Goal: Information Seeking & Learning: Learn about a topic

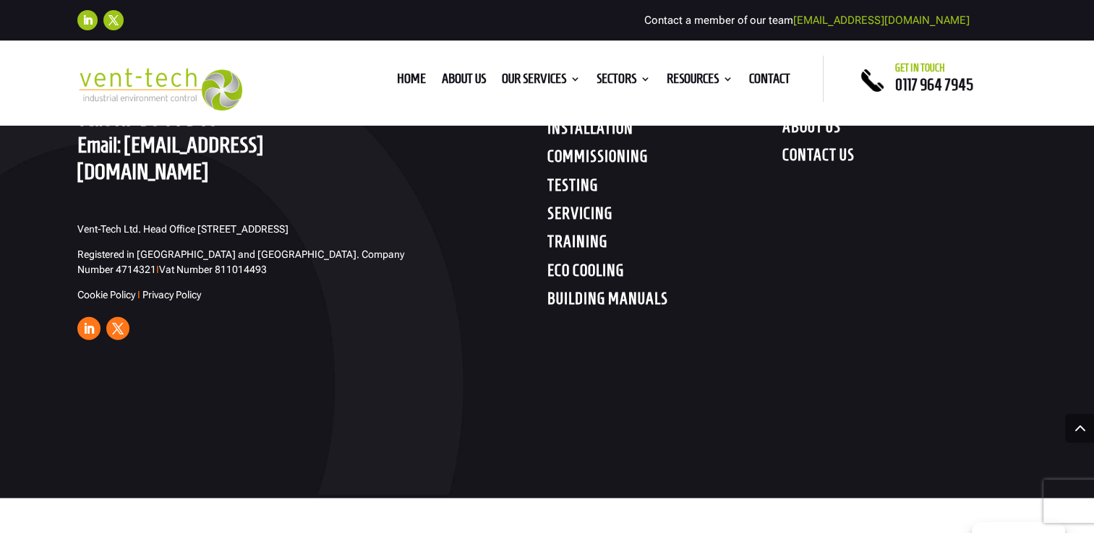
scroll to position [3976, 0]
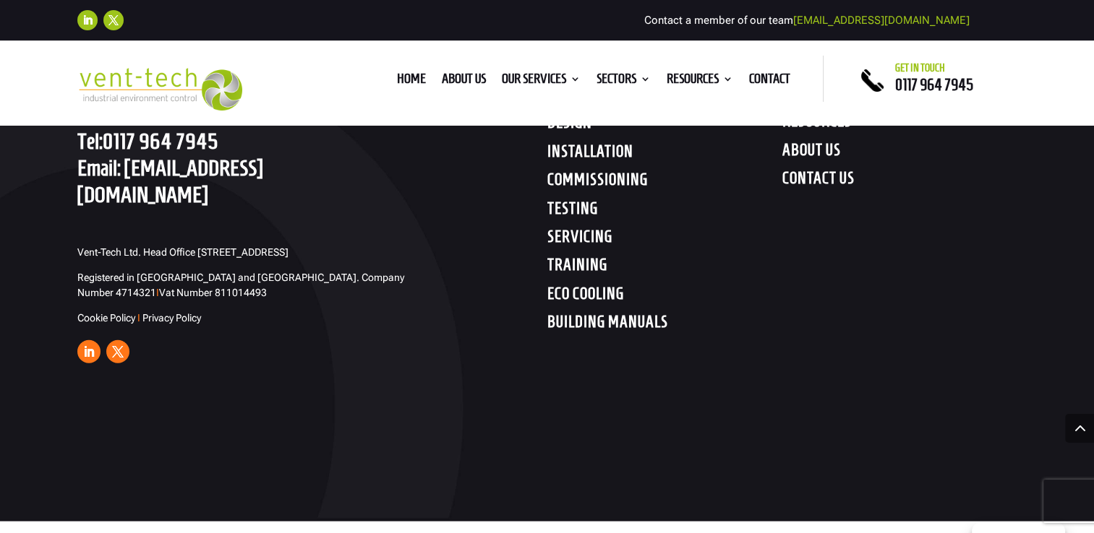
click at [593, 239] on h4 "SERVICING" at bounding box center [664, 240] width 235 height 26
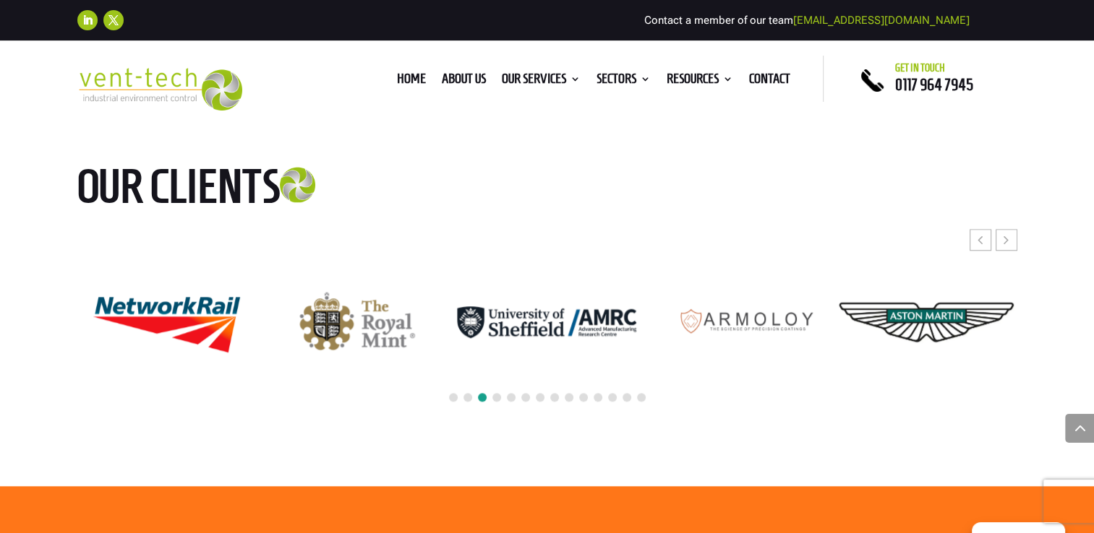
scroll to position [6867, 0]
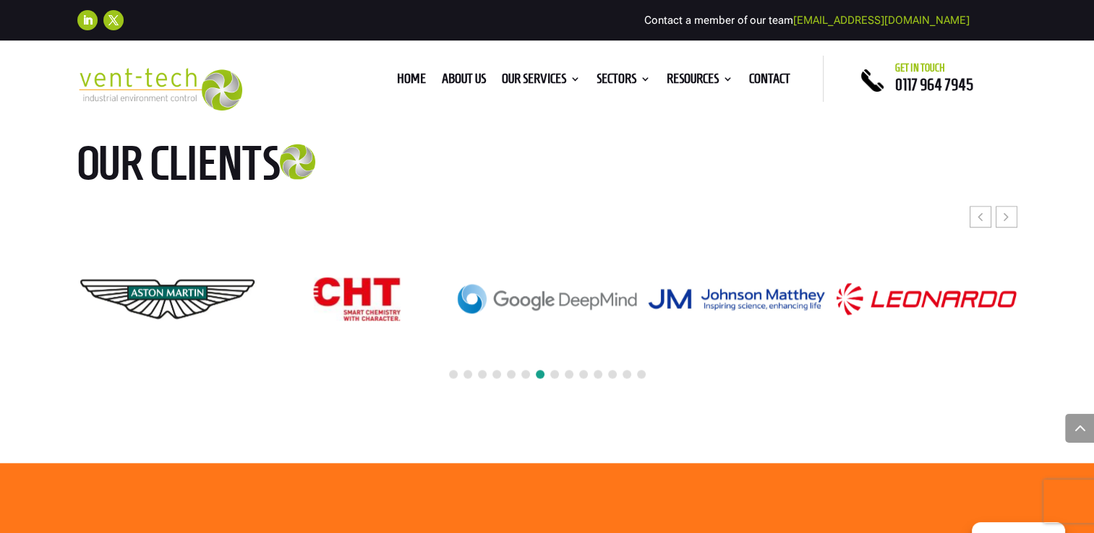
click at [553, 379] on span at bounding box center [554, 374] width 9 height 9
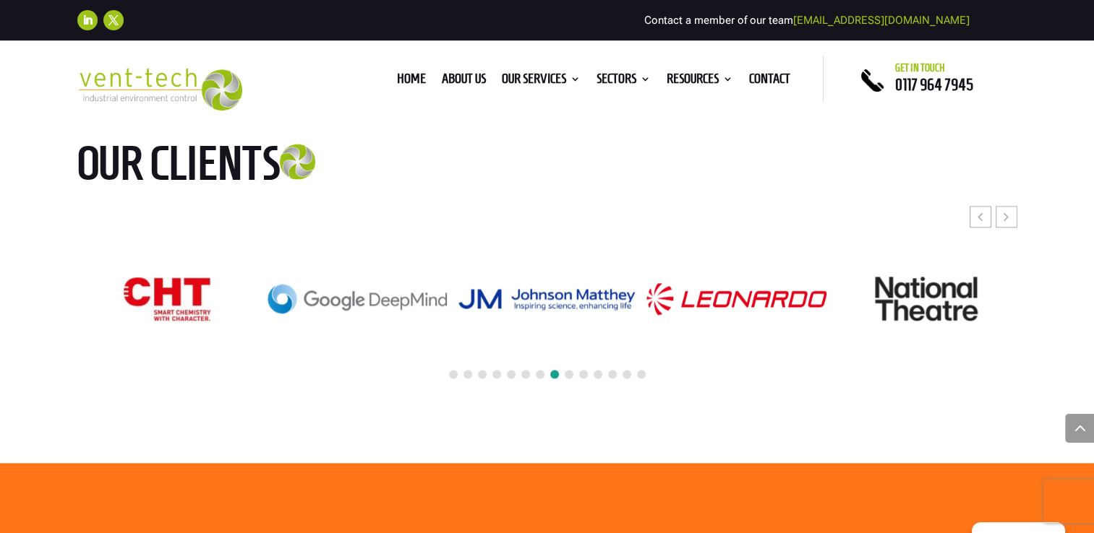
click at [564, 391] on div at bounding box center [547, 375] width 940 height 32
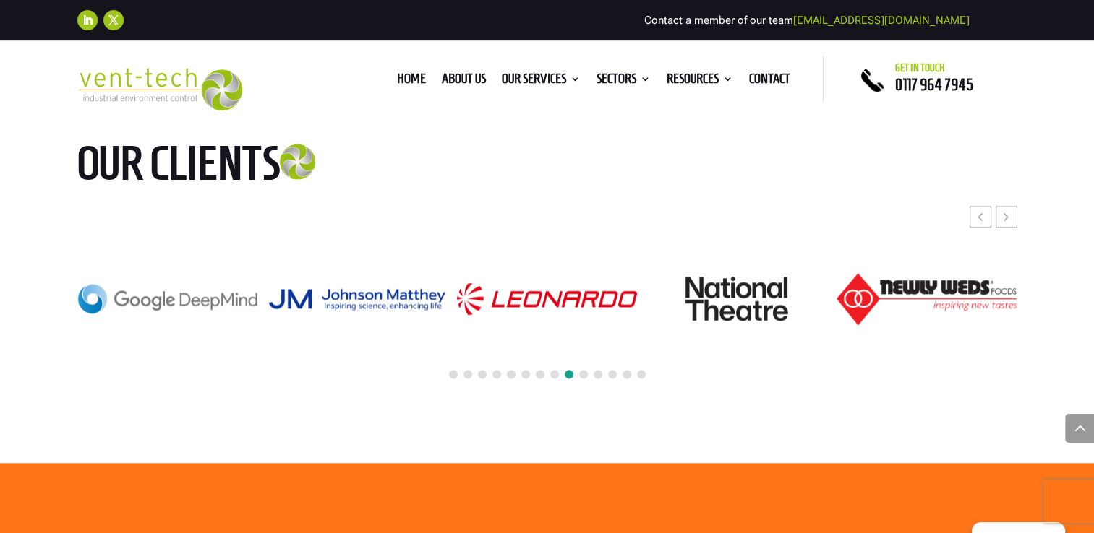
click at [580, 379] on span at bounding box center [583, 374] width 9 height 9
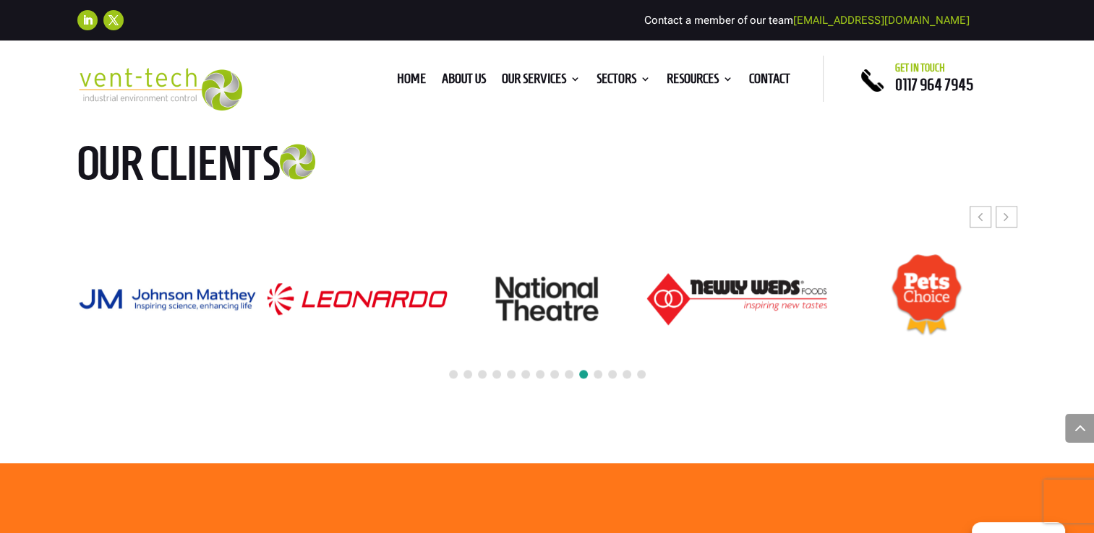
click at [611, 379] on span at bounding box center [612, 374] width 9 height 9
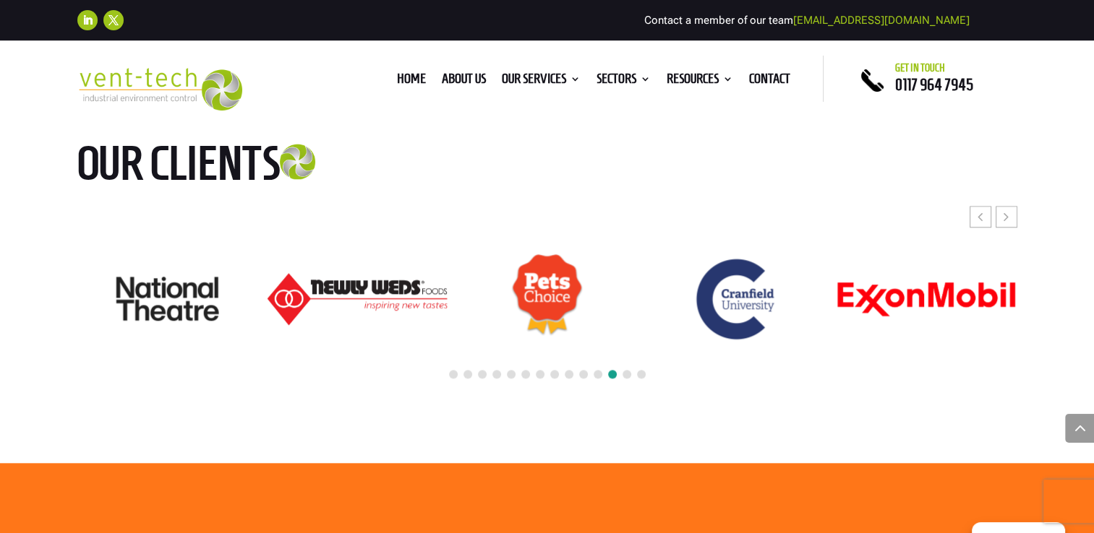
click at [640, 379] on span at bounding box center [641, 374] width 9 height 9
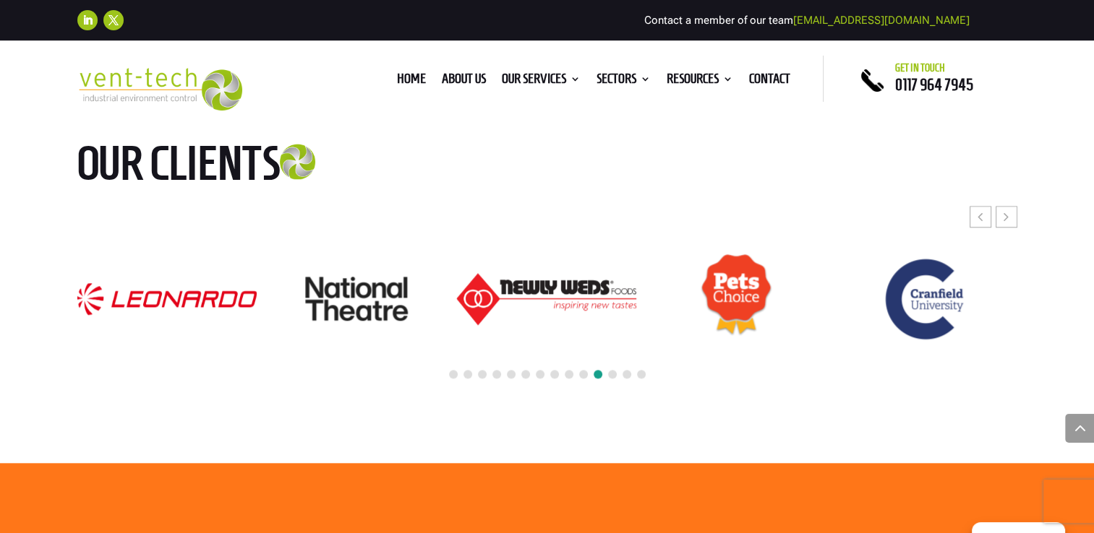
click at [638, 379] on span at bounding box center [641, 374] width 9 height 9
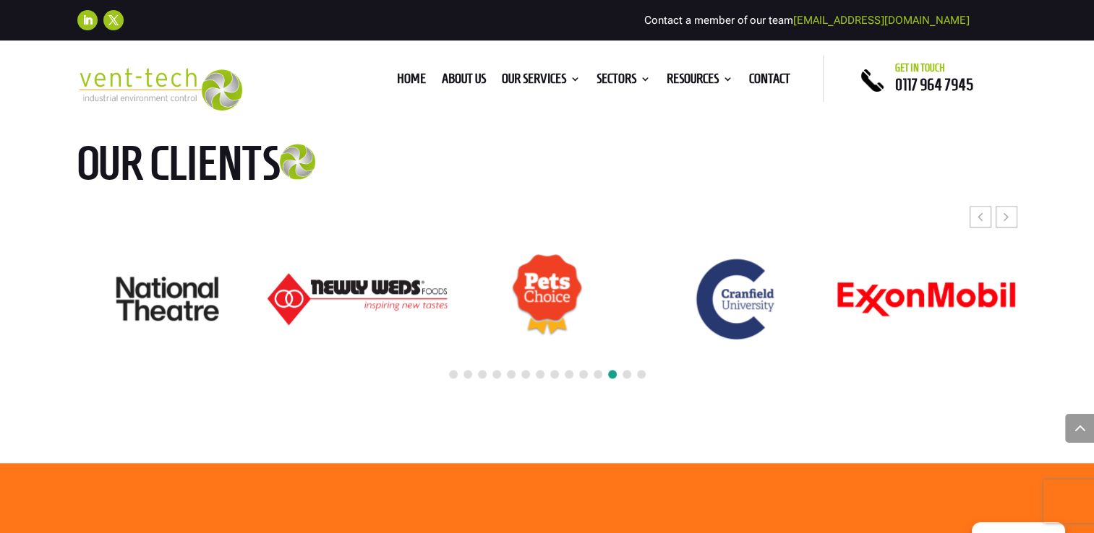
click at [641, 379] on span at bounding box center [641, 374] width 9 height 9
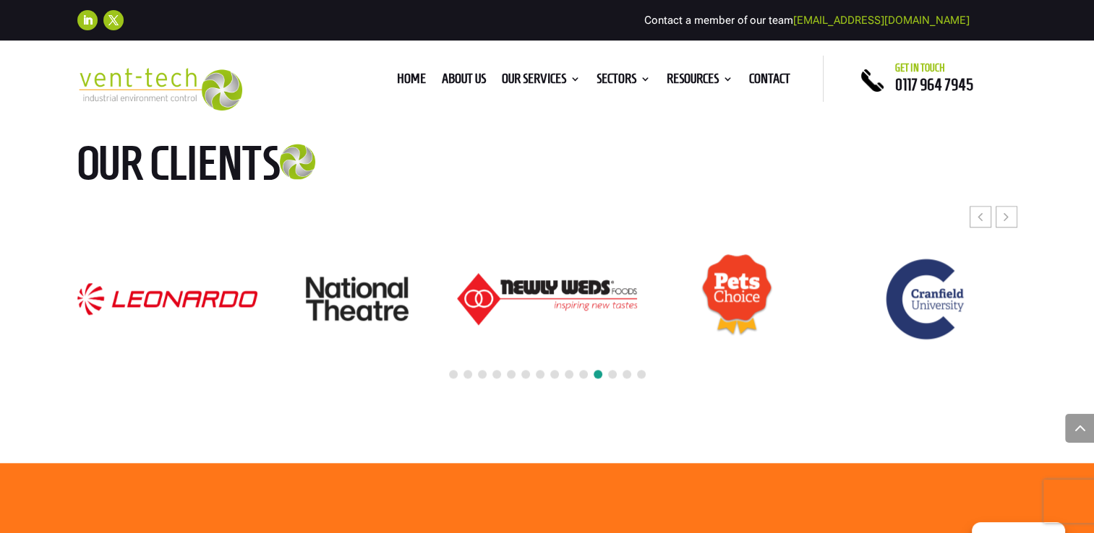
click at [641, 379] on span at bounding box center [641, 374] width 9 height 9
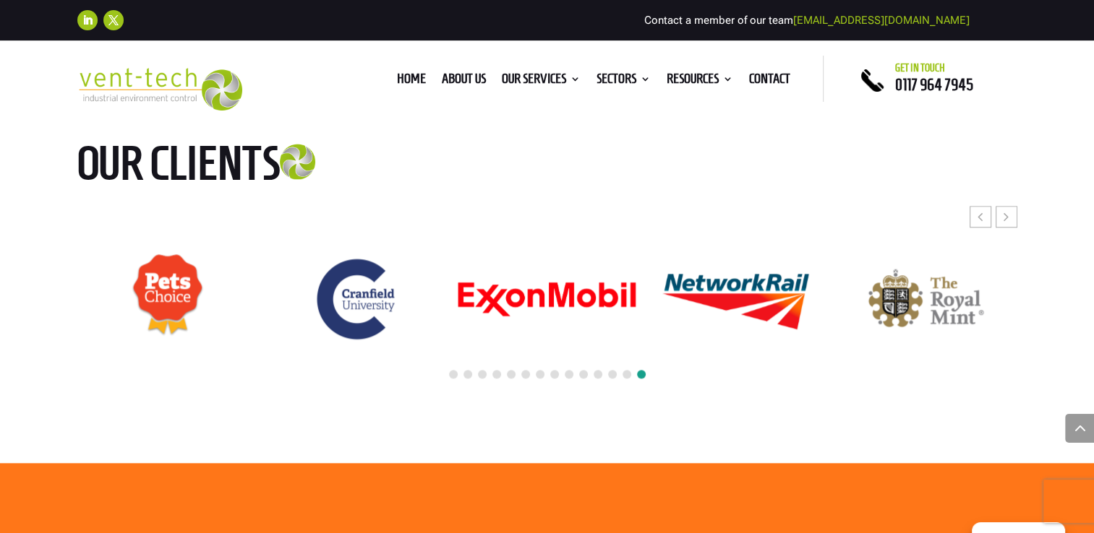
click at [453, 379] on span at bounding box center [453, 374] width 9 height 9
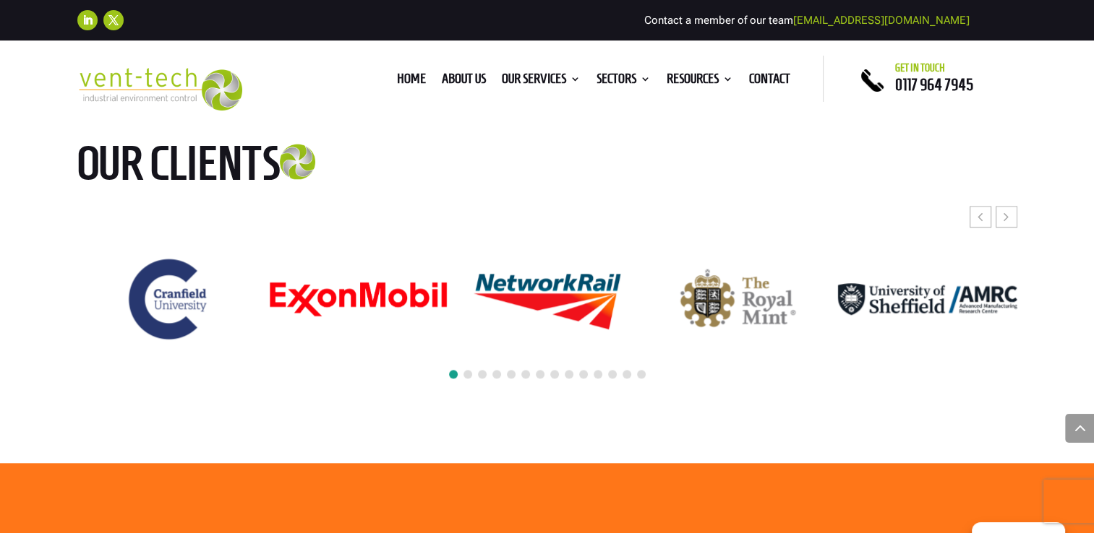
click at [465, 379] on span at bounding box center [467, 374] width 9 height 9
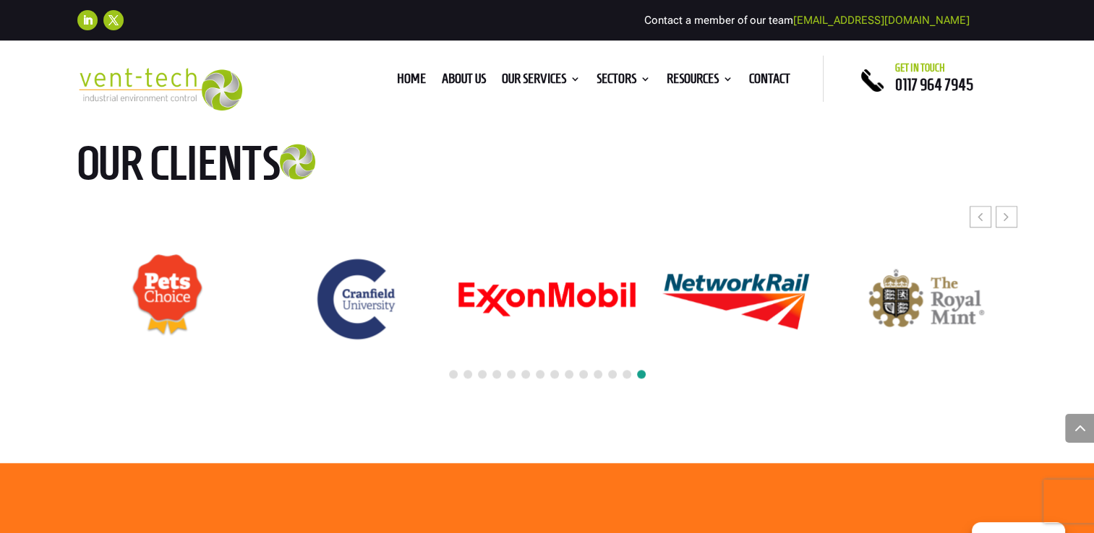
click at [472, 391] on div at bounding box center [547, 375] width 940 height 32
click at [479, 379] on span at bounding box center [482, 374] width 9 height 9
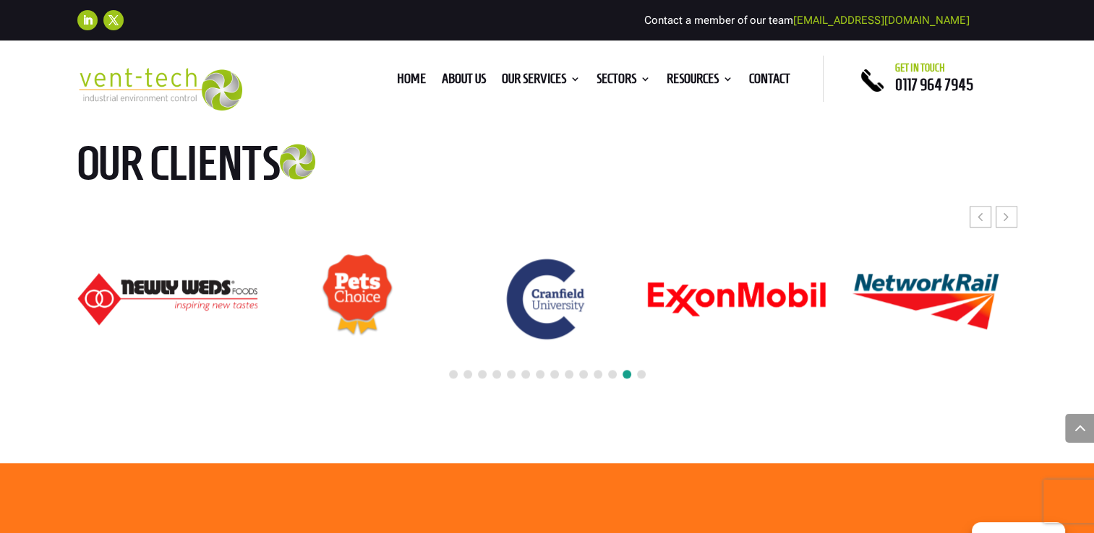
click at [494, 379] on span at bounding box center [496, 374] width 9 height 9
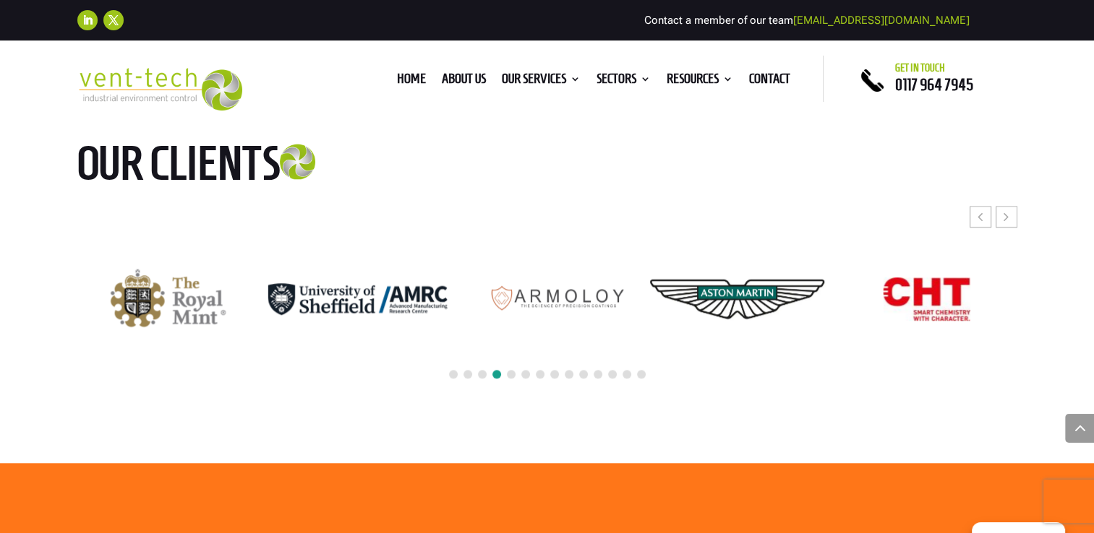
click at [507, 379] on span at bounding box center [511, 374] width 9 height 9
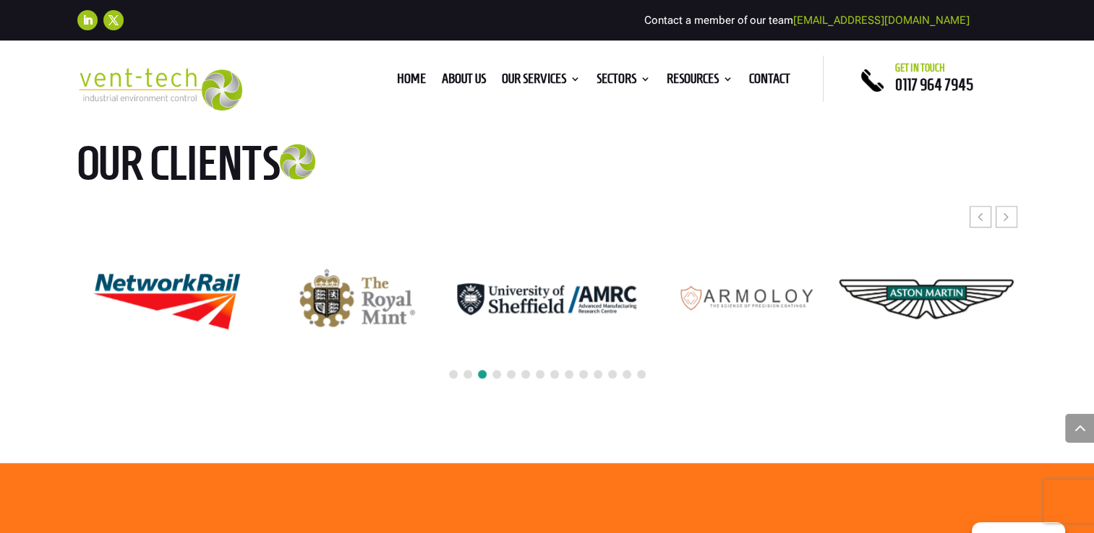
click at [541, 391] on div at bounding box center [547, 375] width 940 height 32
click at [542, 379] on span at bounding box center [540, 374] width 9 height 9
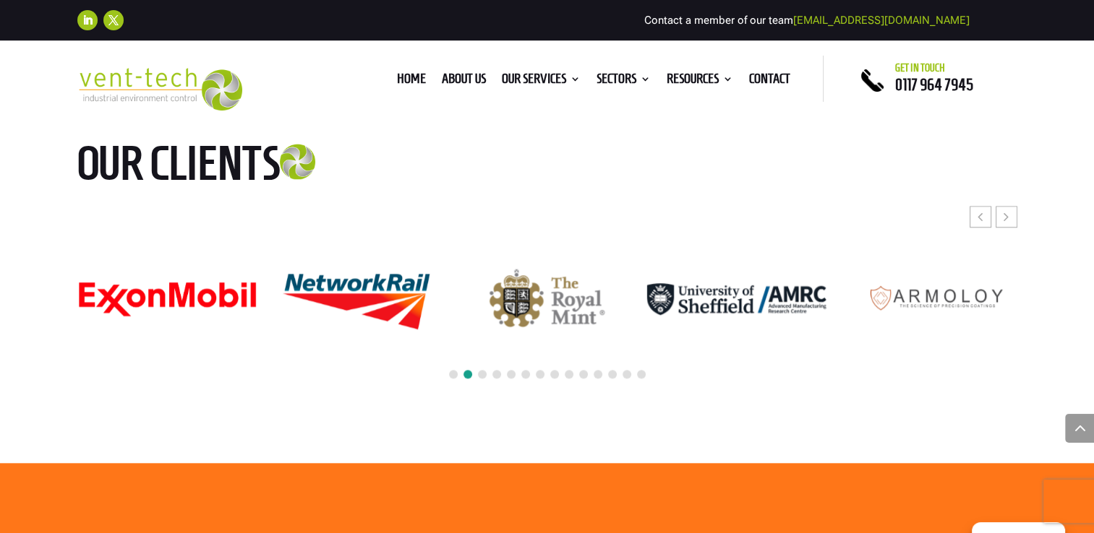
click at [542, 379] on span at bounding box center [540, 374] width 9 height 9
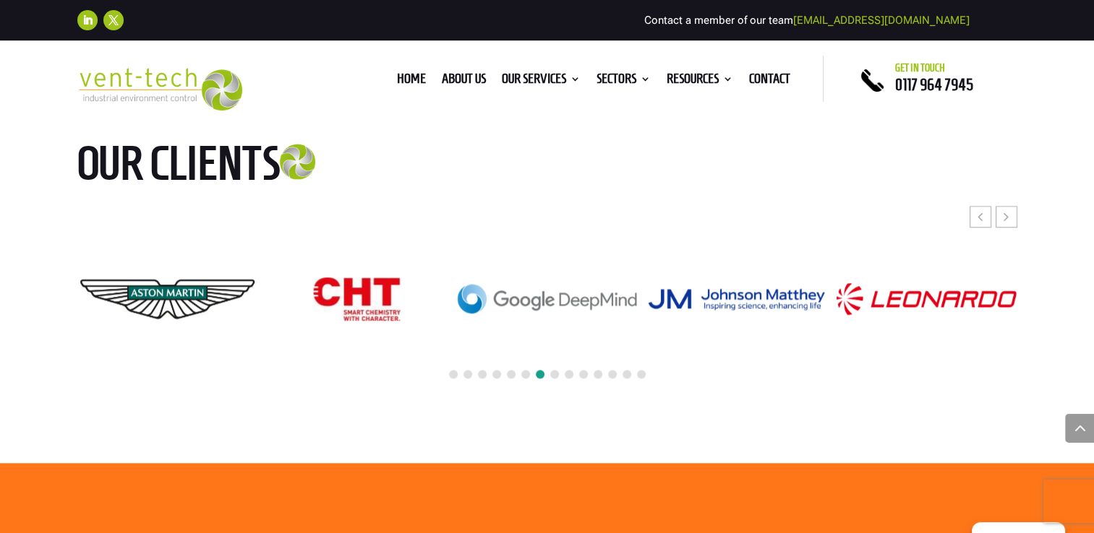
click at [477, 391] on div at bounding box center [547, 375] width 940 height 32
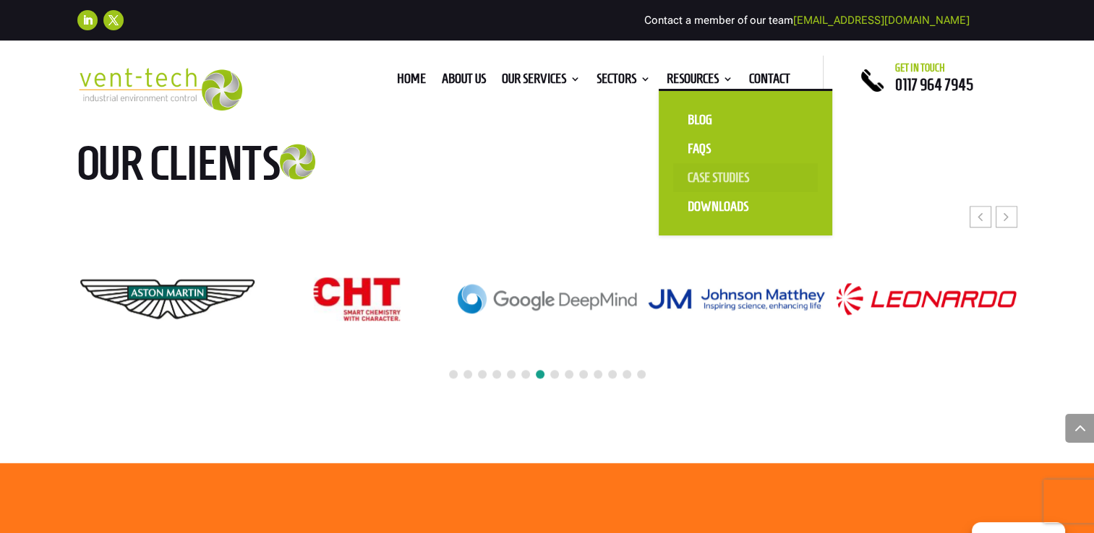
click at [709, 184] on link "Case Studies" at bounding box center [745, 177] width 145 height 29
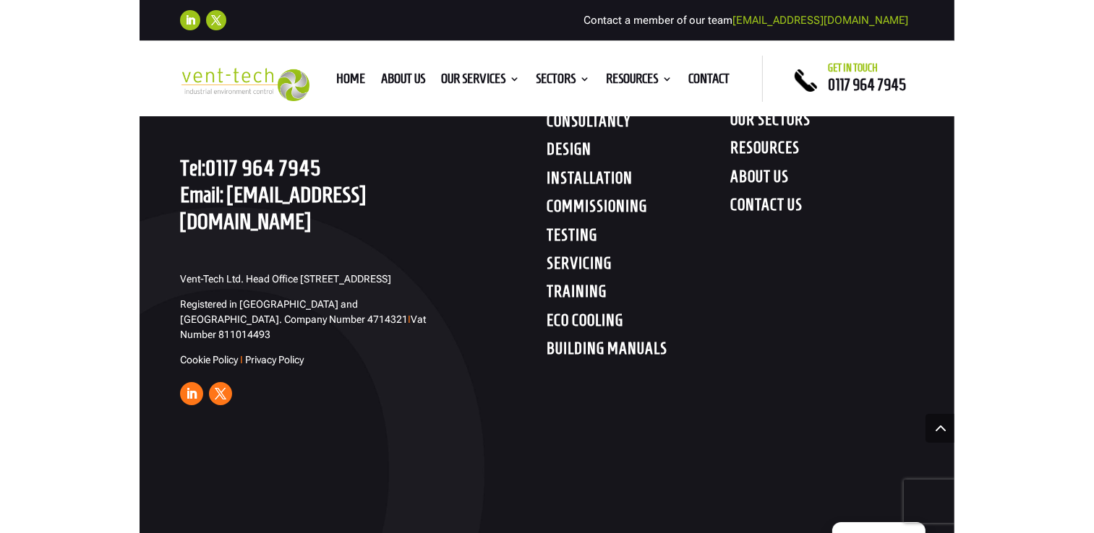
scroll to position [3687, 0]
